Goal: Task Accomplishment & Management: Use online tool/utility

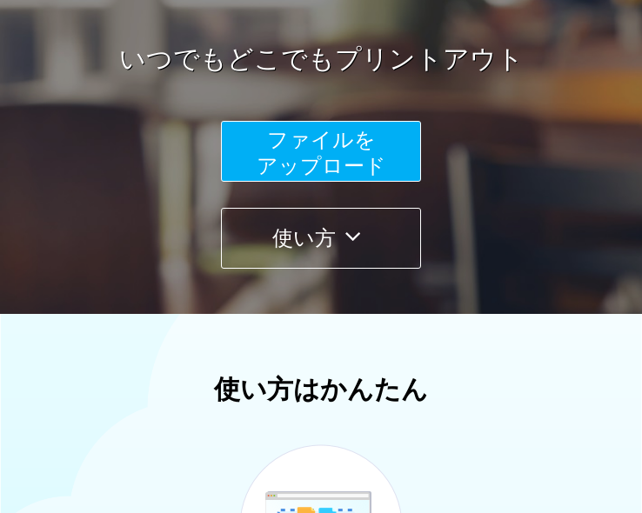
scroll to position [256, 0]
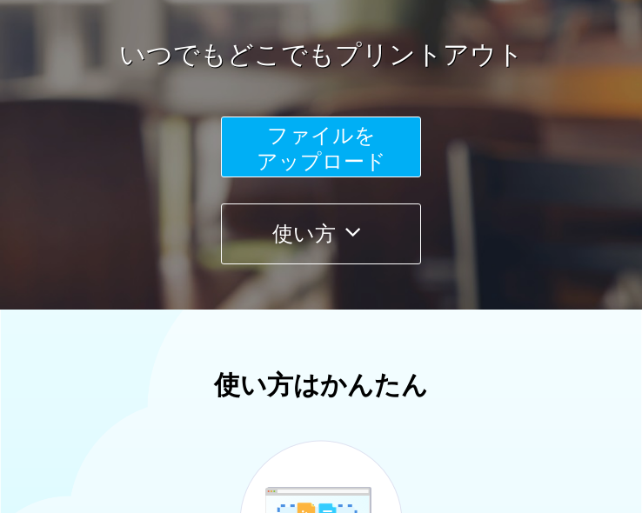
click at [308, 151] on span "ファイルを ​​アップロード" at bounding box center [322, 148] width 130 height 50
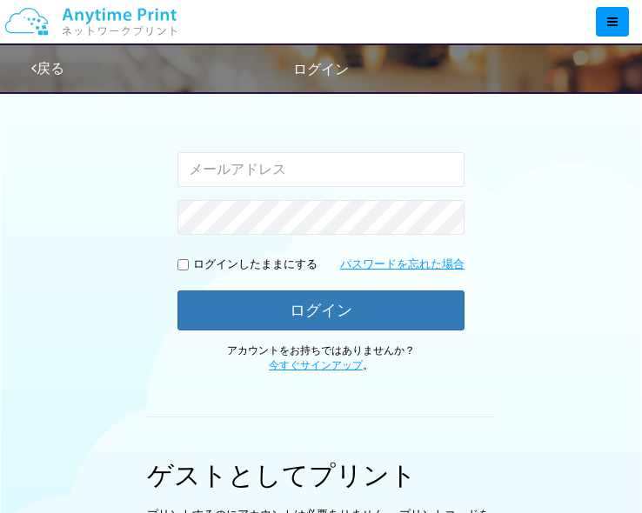
click at [253, 169] on input "email" at bounding box center [320, 169] width 287 height 35
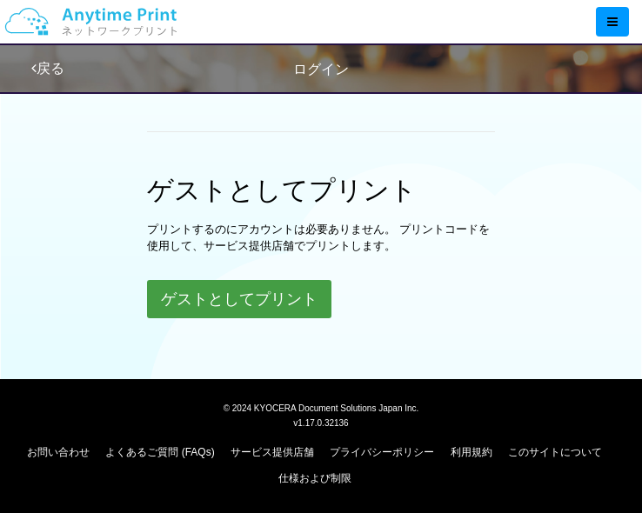
scroll to position [542, 0]
click at [239, 297] on button "ゲストとしてプリント" at bounding box center [239, 299] width 184 height 38
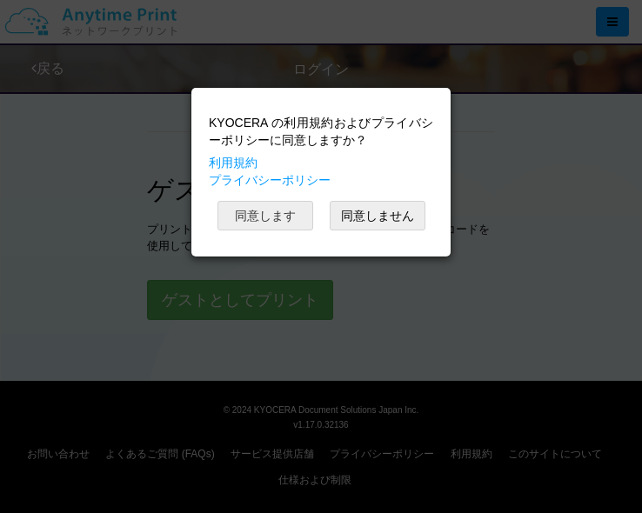
click at [279, 218] on button "同意します" at bounding box center [265, 216] width 96 height 30
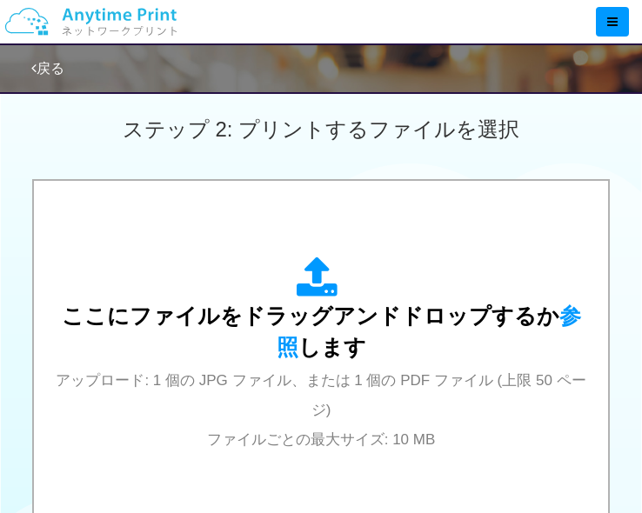
scroll to position [542, 0]
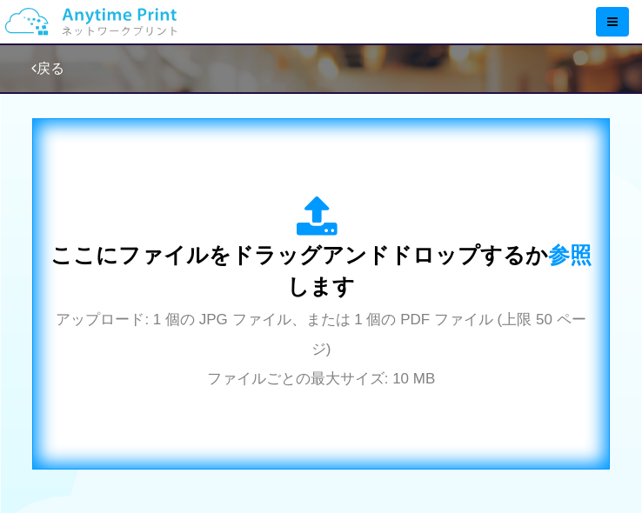
click at [326, 265] on span "ここにファイルをドラッグアンドドロップするか 参照 します" at bounding box center [320, 271] width 541 height 56
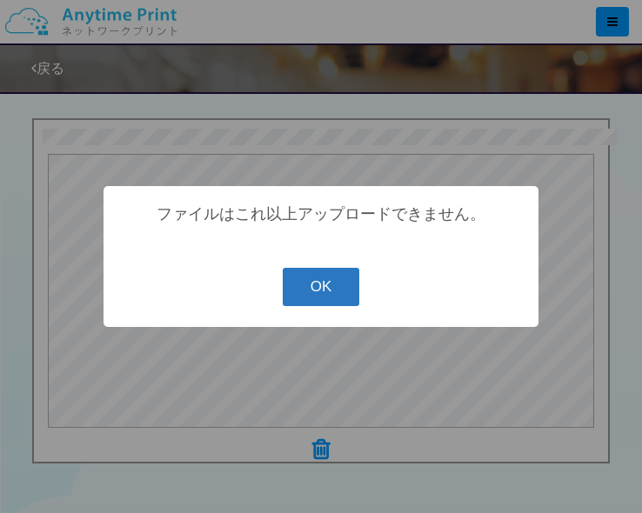
click at [333, 301] on button "OK" at bounding box center [321, 287] width 77 height 38
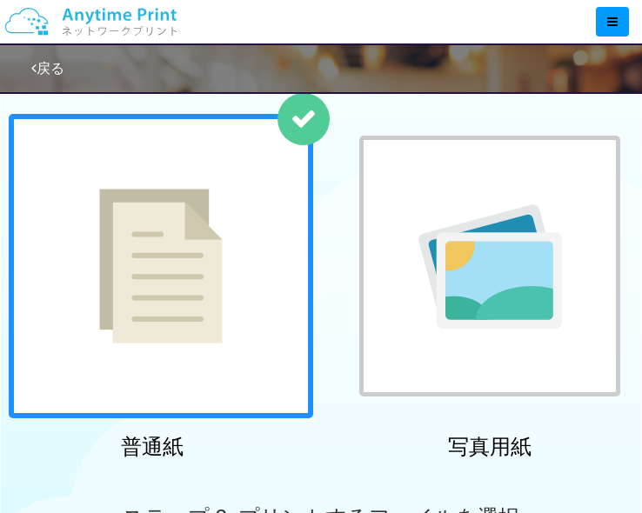
scroll to position [0, 0]
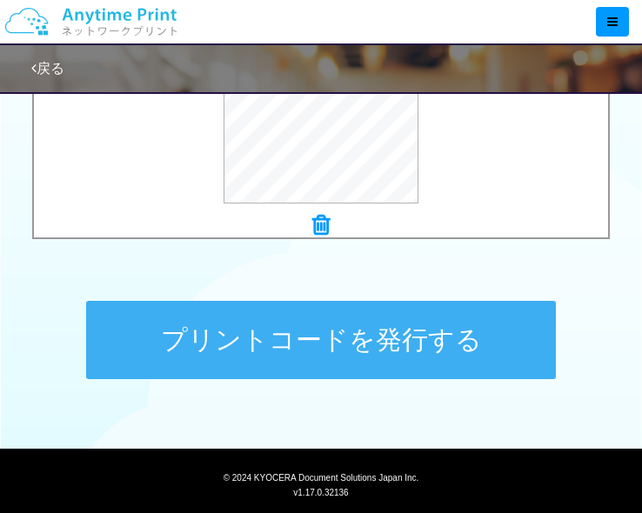
click at [360, 347] on button "プリントコードを発行する" at bounding box center [321, 340] width 470 height 78
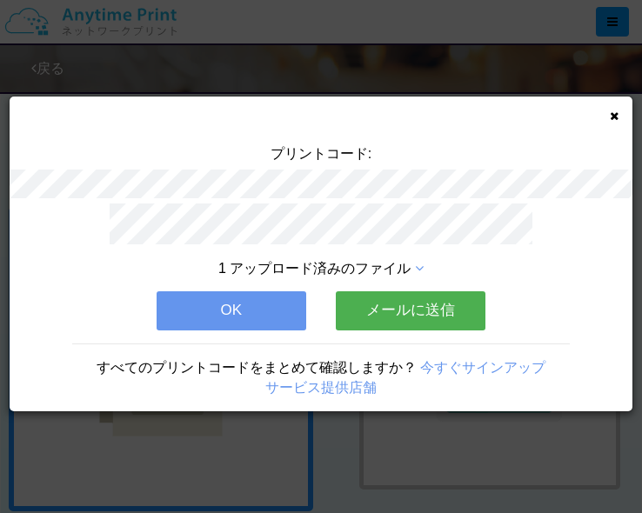
click at [406, 311] on button "メールに送信" at bounding box center [411, 310] width 150 height 38
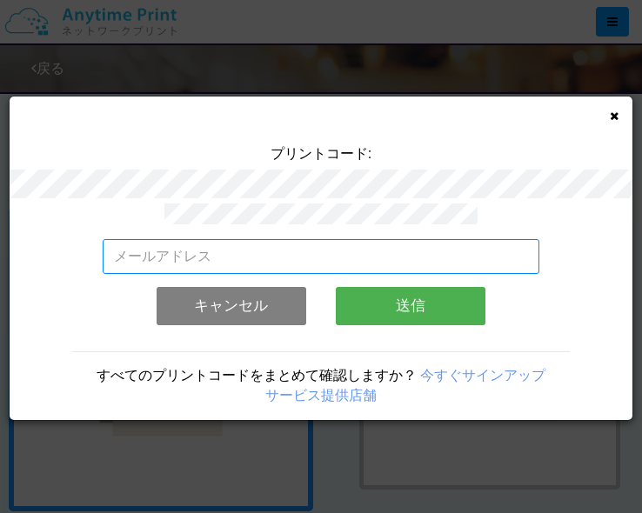
click at [297, 249] on input "email" at bounding box center [321, 256] width 436 height 35
type input "[EMAIL_ADDRESS][DOMAIN_NAME]"
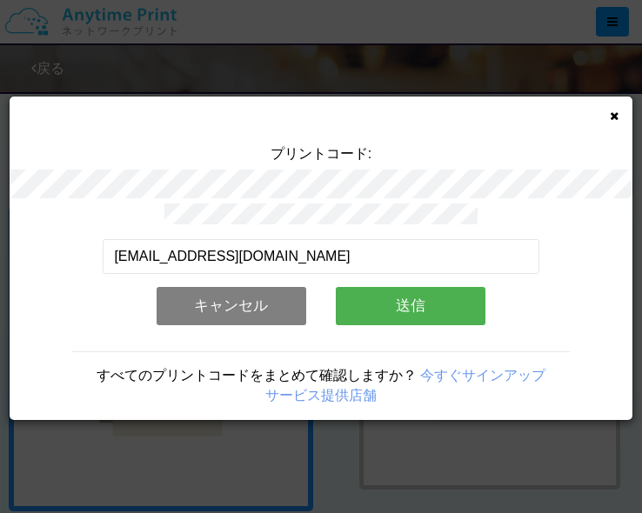
click at [410, 307] on button "送信" at bounding box center [411, 306] width 150 height 38
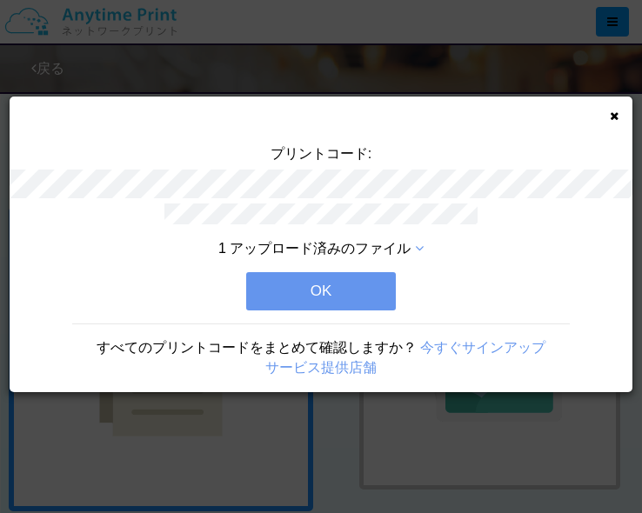
click at [369, 288] on button "OK" at bounding box center [321, 291] width 150 height 38
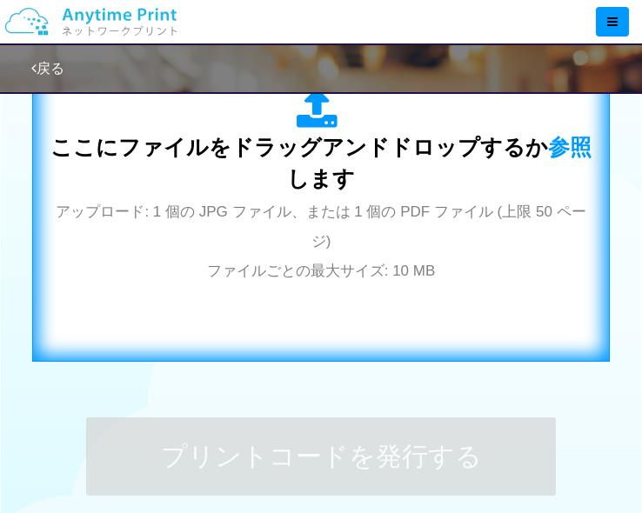
scroll to position [654, 0]
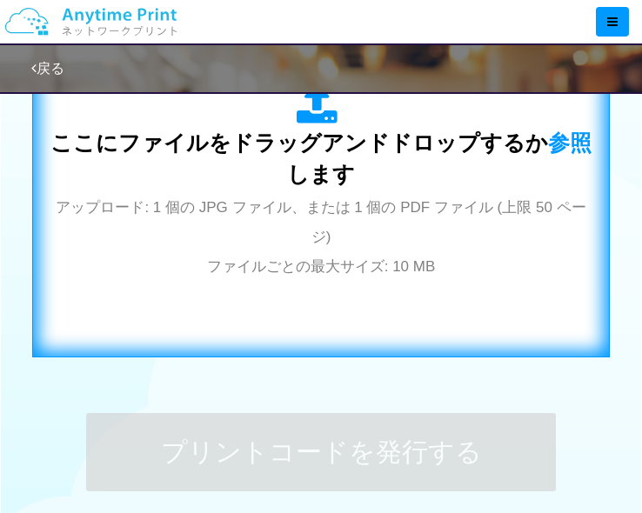
click at [410, 294] on div "ここにファイルをドラッグアンドドロップするか 参照 します アップロード: 1 個の JPG ファイル、または 1 個の PDF ファイル (上限 50 ペー…" at bounding box center [320, 181] width 541 height 315
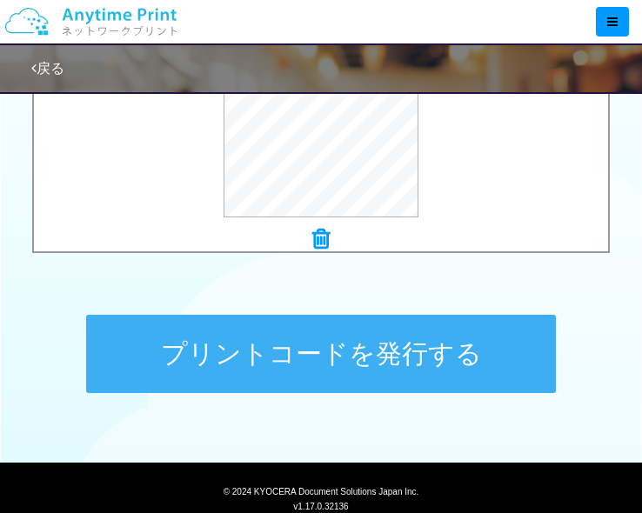
scroll to position [766, 0]
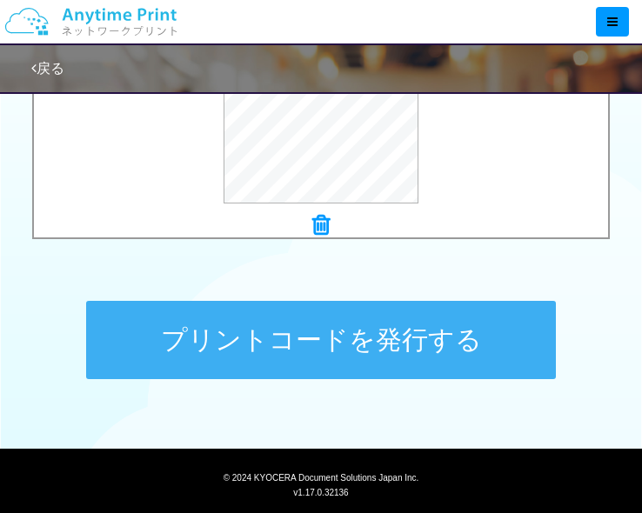
click at [325, 333] on button "プリントコードを発行する" at bounding box center [321, 340] width 470 height 78
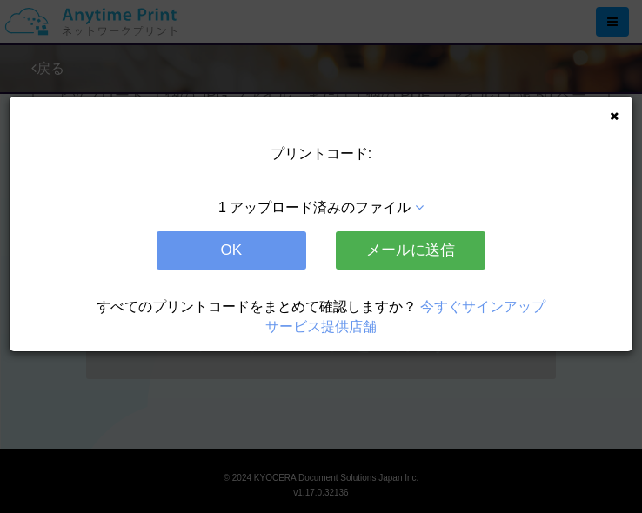
scroll to position [0, 0]
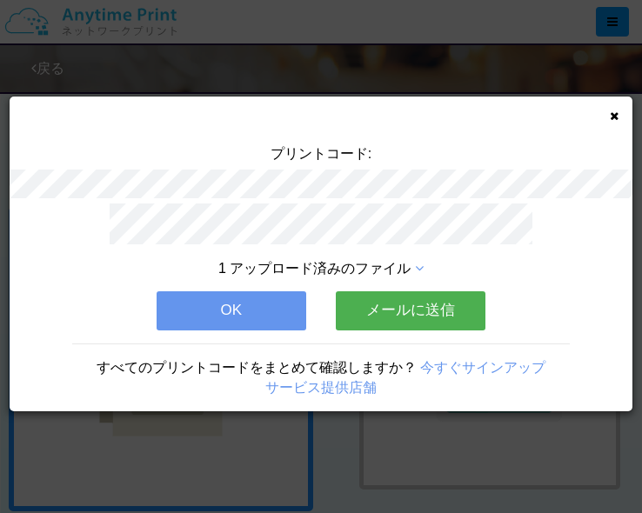
click at [392, 308] on button "メールに送信" at bounding box center [411, 310] width 150 height 38
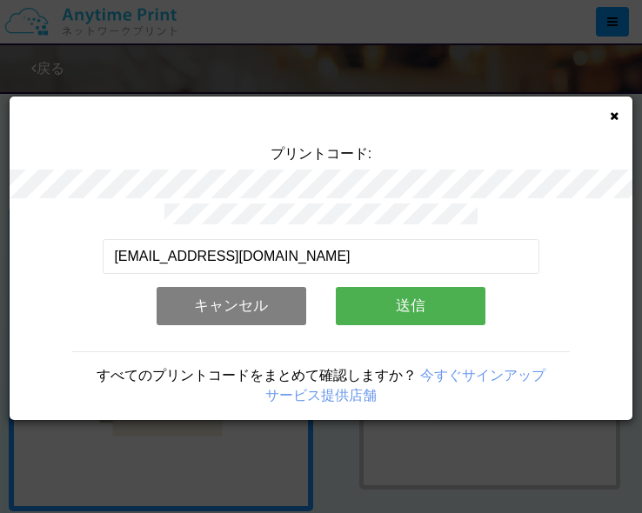
click at [357, 308] on button "送信" at bounding box center [411, 306] width 150 height 38
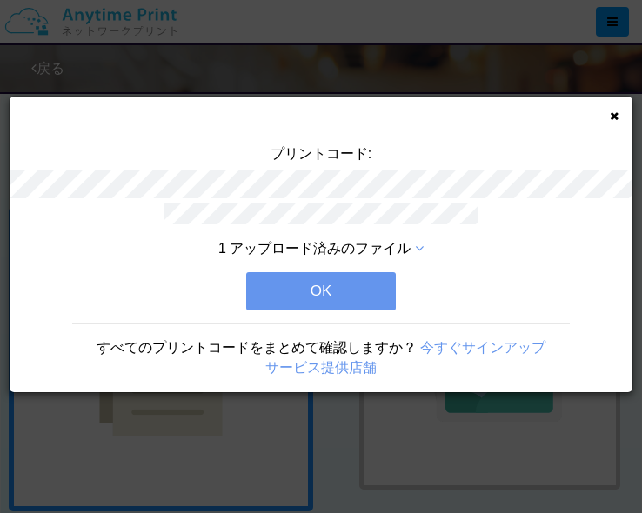
click at [332, 290] on button "OK" at bounding box center [321, 291] width 150 height 38
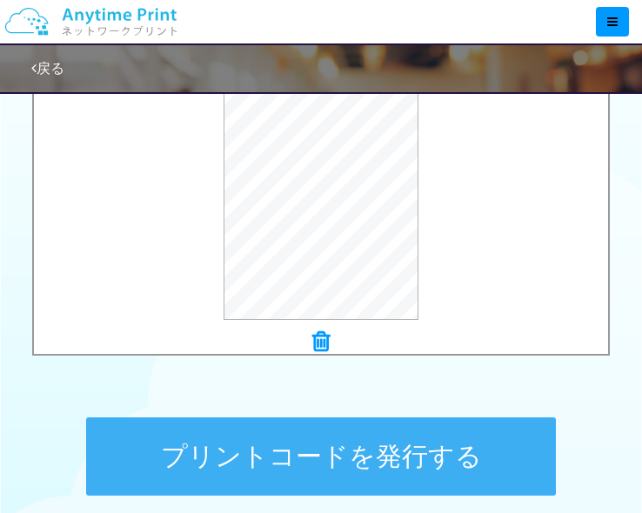
scroll to position [783, 0]
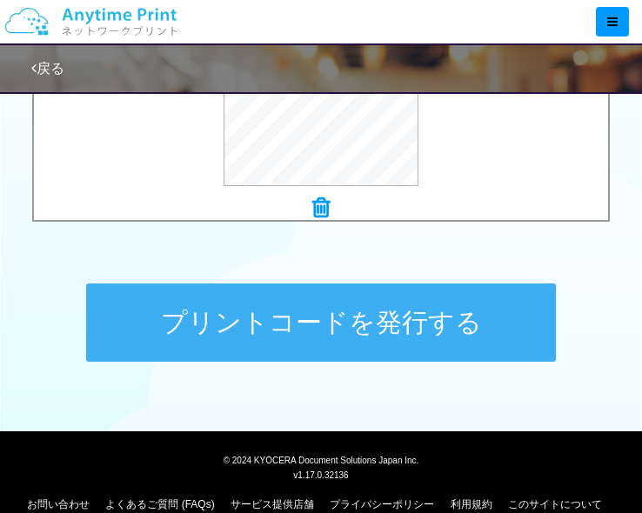
click at [350, 333] on button "プリントコードを発行する" at bounding box center [321, 322] width 470 height 78
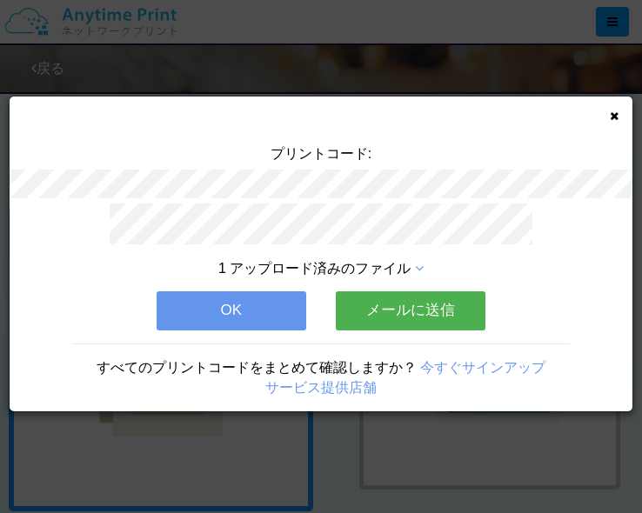
click at [404, 305] on button "メールに送信" at bounding box center [411, 310] width 150 height 38
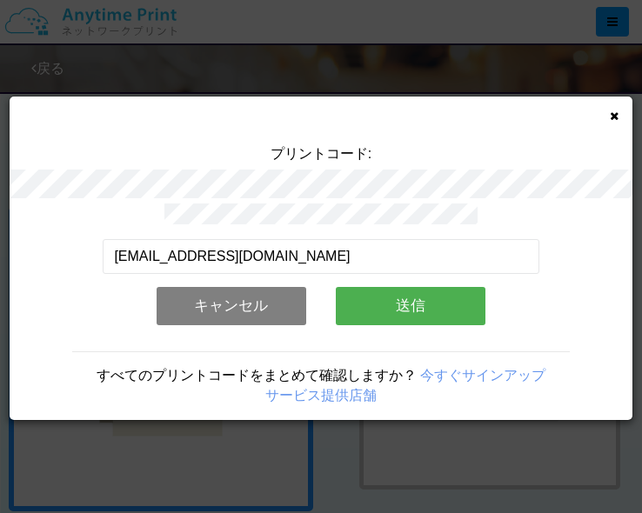
click at [396, 302] on button "送信" at bounding box center [411, 306] width 150 height 38
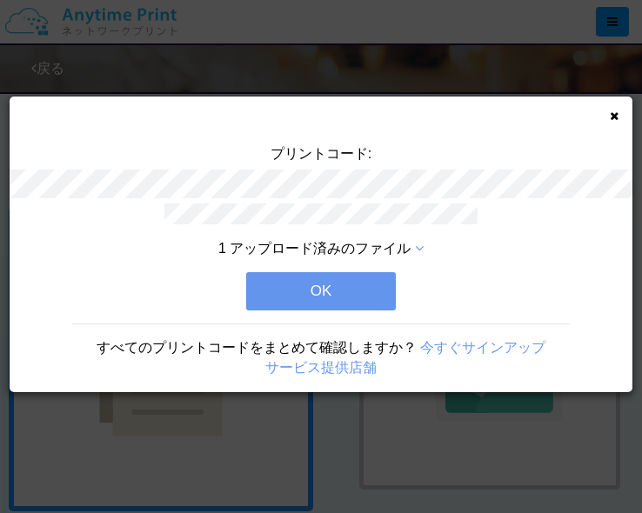
click at [322, 289] on button "OK" at bounding box center [321, 291] width 150 height 38
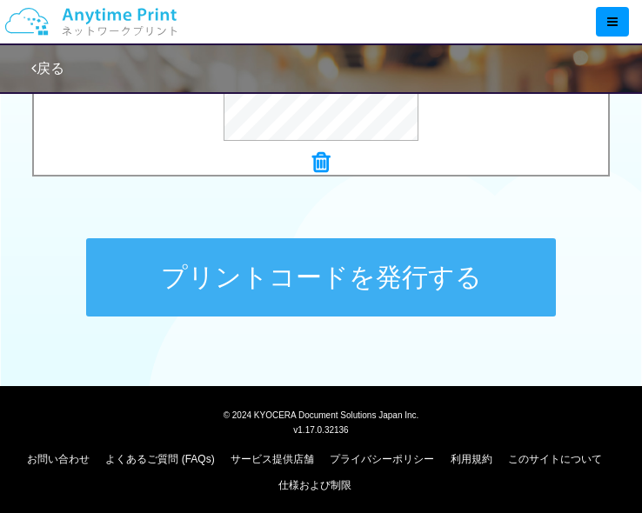
scroll to position [836, 0]
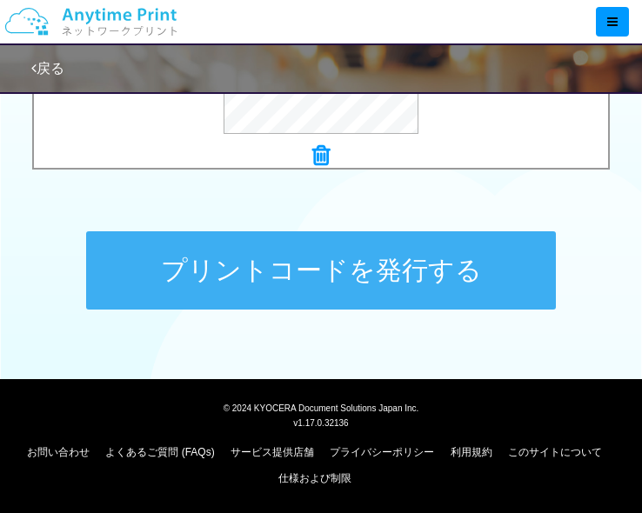
click at [341, 265] on button "プリントコードを発行する" at bounding box center [321, 270] width 470 height 78
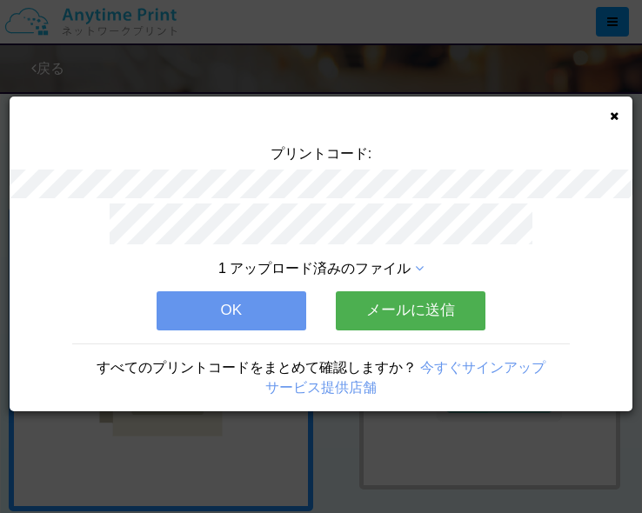
click at [367, 310] on button "メールに送信" at bounding box center [411, 310] width 150 height 38
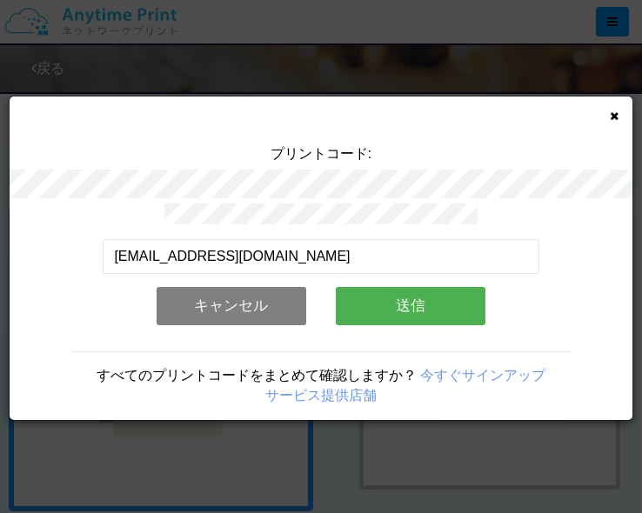
click at [374, 300] on button "送信" at bounding box center [411, 306] width 150 height 38
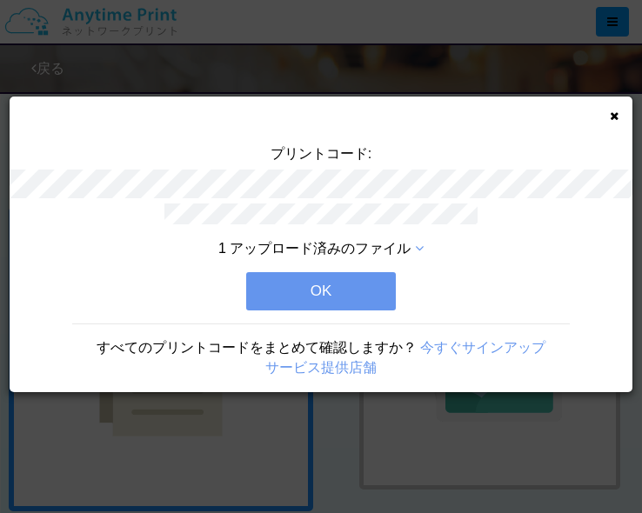
click at [297, 284] on button "OK" at bounding box center [321, 291] width 150 height 38
